Goal: Find contact information: Find contact information

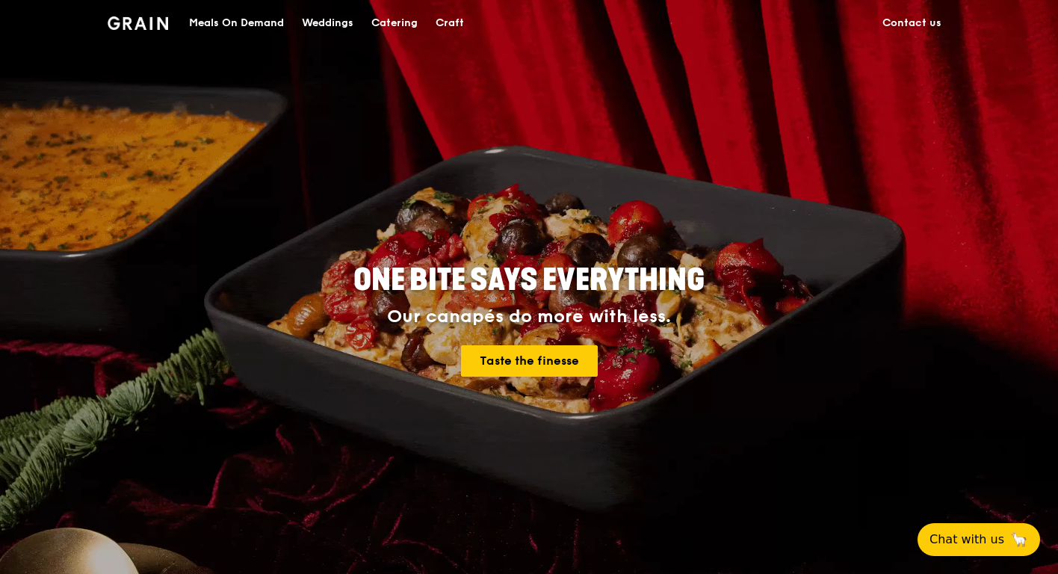
click at [905, 25] on link "Contact us" at bounding box center [911, 23] width 77 height 45
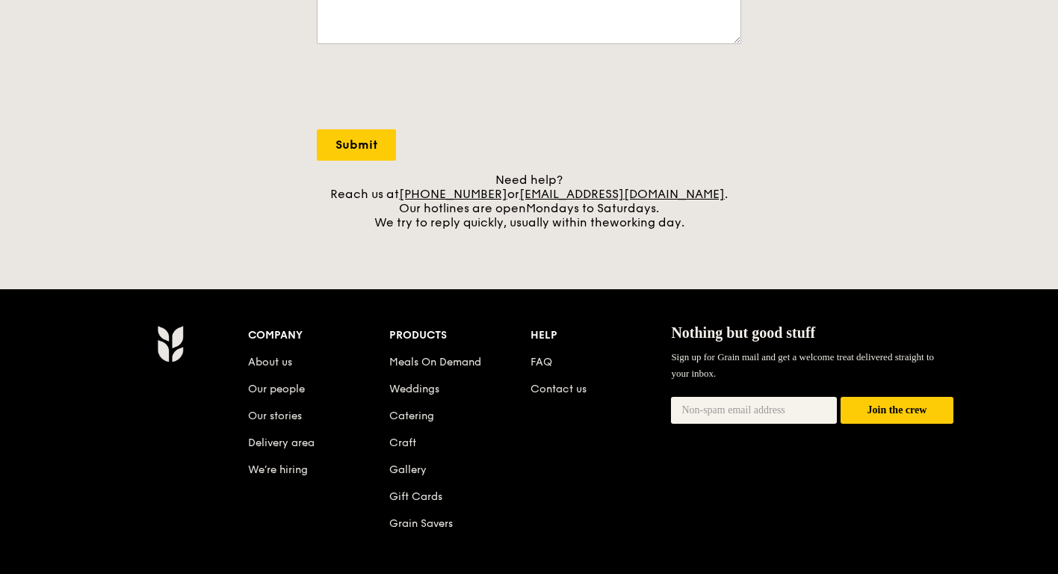
scroll to position [503, 0]
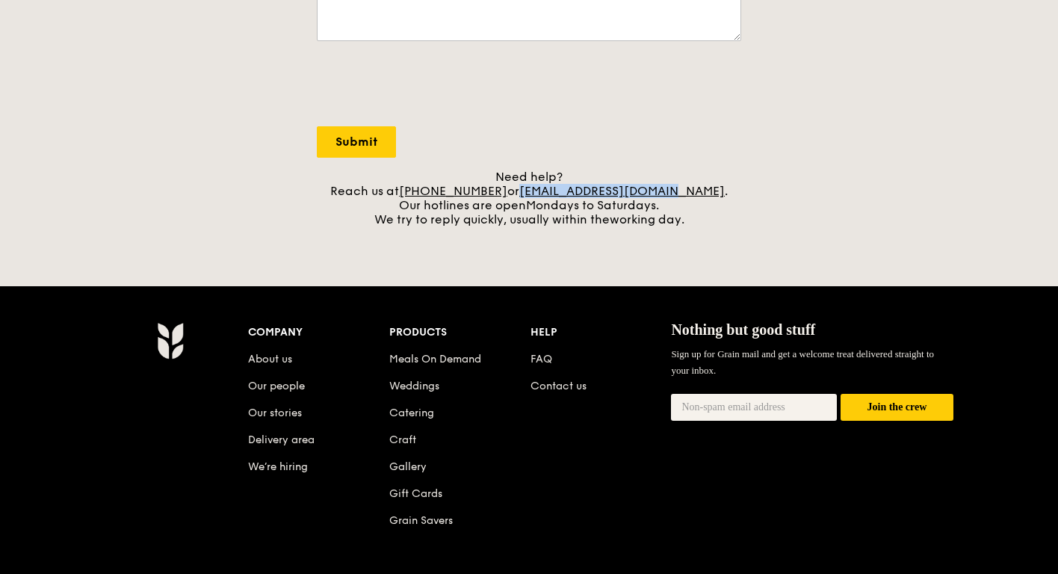
drag, startPoint x: 687, startPoint y: 190, endPoint x: 542, endPoint y: 194, distance: 145.7
click at [542, 194] on div "Need help? Reach us at +65 3163 5335 or concierge@grain.com.sg . Our hotlines a…" at bounding box center [529, 198] width 424 height 57
copy link "concierge@grain.com.sg"
